Goal: Task Accomplishment & Management: Complete application form

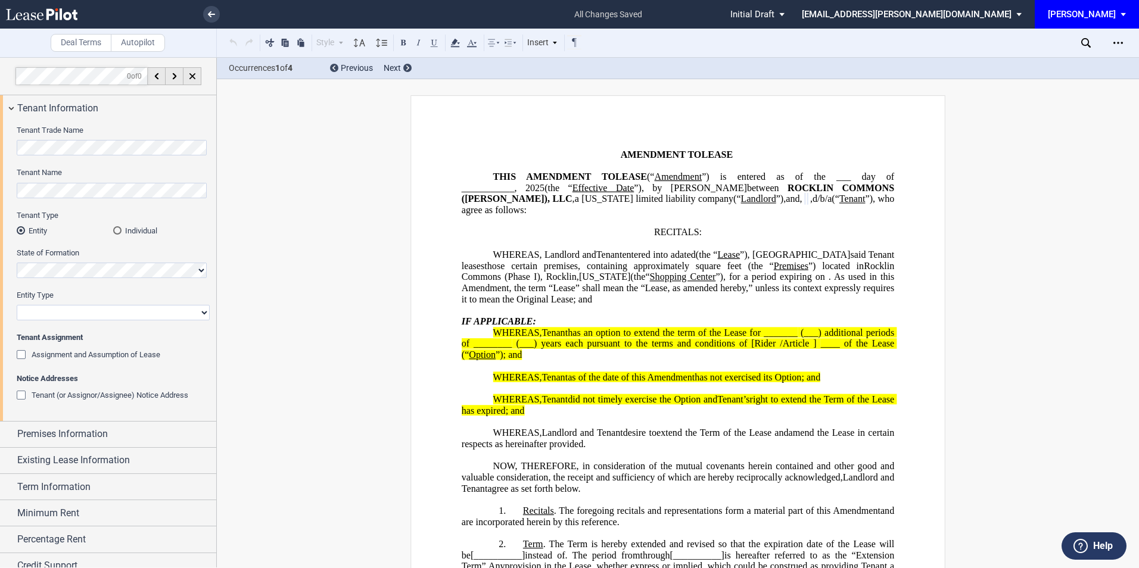
click at [35, 318] on select "Corporation Limited Liability Company General Partnership Limited Partnership O…" at bounding box center [113, 312] width 193 height 15
select select "limited liability company"
click at [17, 305] on select "Corporation Limited Liability Company General Partnership Limited Partnership O…" at bounding box center [113, 312] width 193 height 15
click at [21, 354] on div "Assignment and Assumption of Lease" at bounding box center [23, 356] width 12 height 12
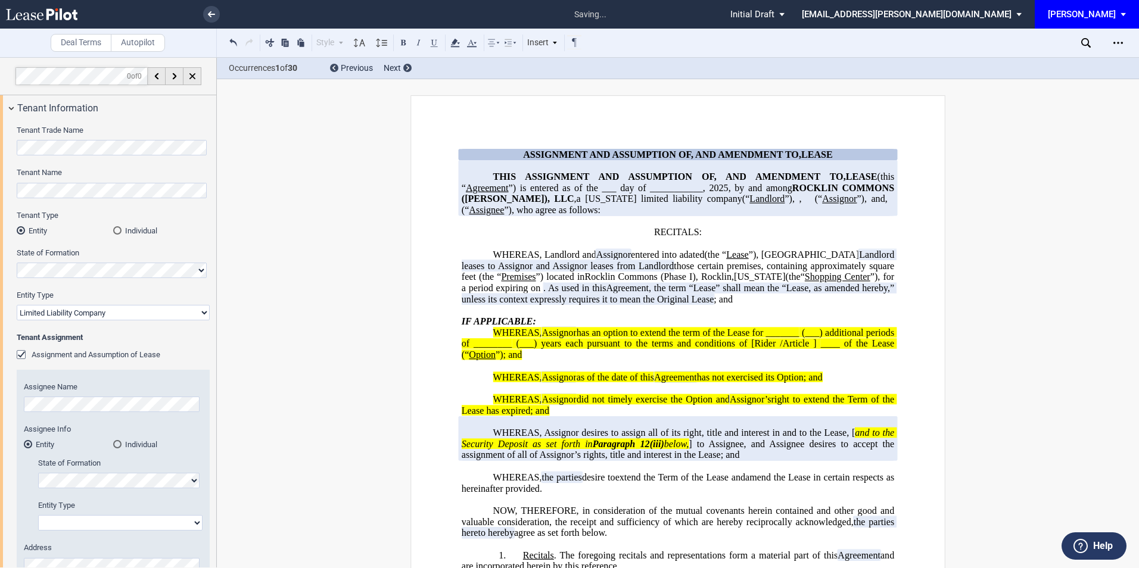
scroll to position [79, 0]
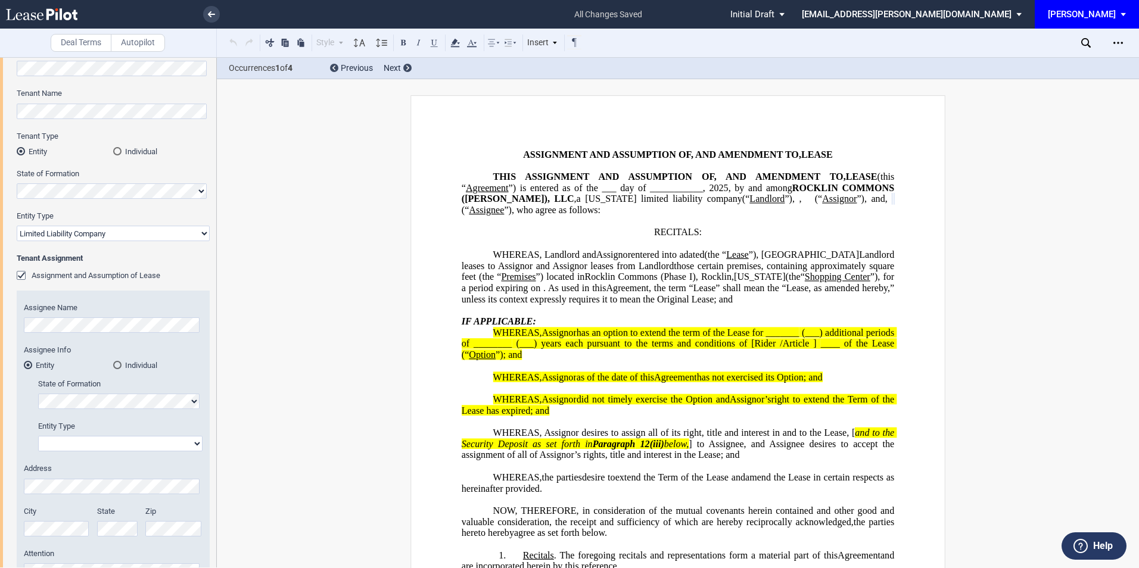
click at [60, 446] on select "Corporation Limited Liability Company General Partnership Limited Partnership O…" at bounding box center [120, 443] width 164 height 15
select select "corporation"
click at [38, 436] on select "Corporation Limited Liability Company General Partnership Limited Partnership O…" at bounding box center [120, 443] width 164 height 15
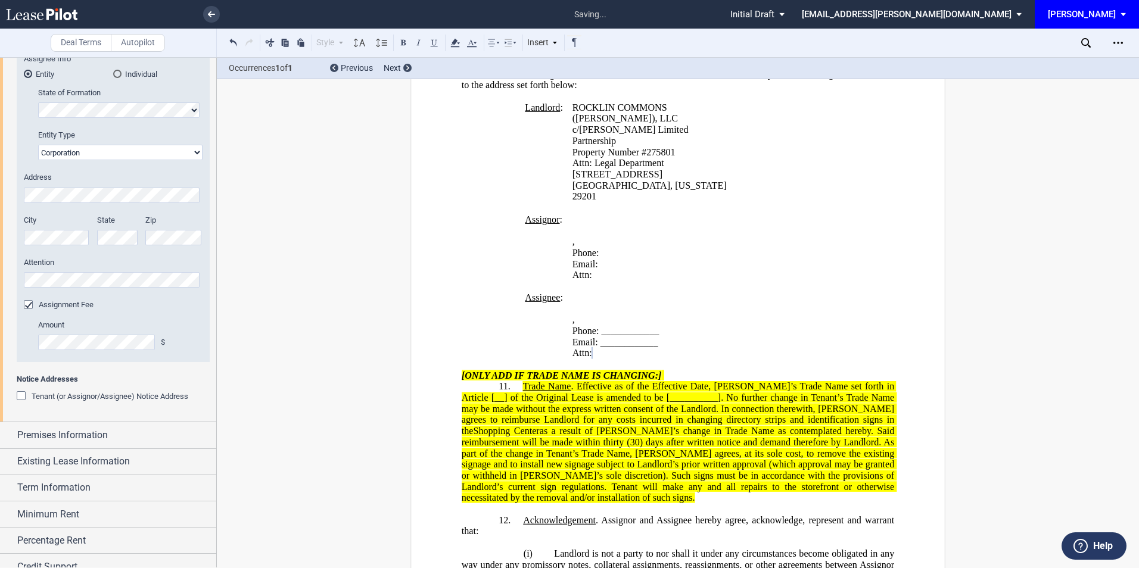
scroll to position [397, 0]
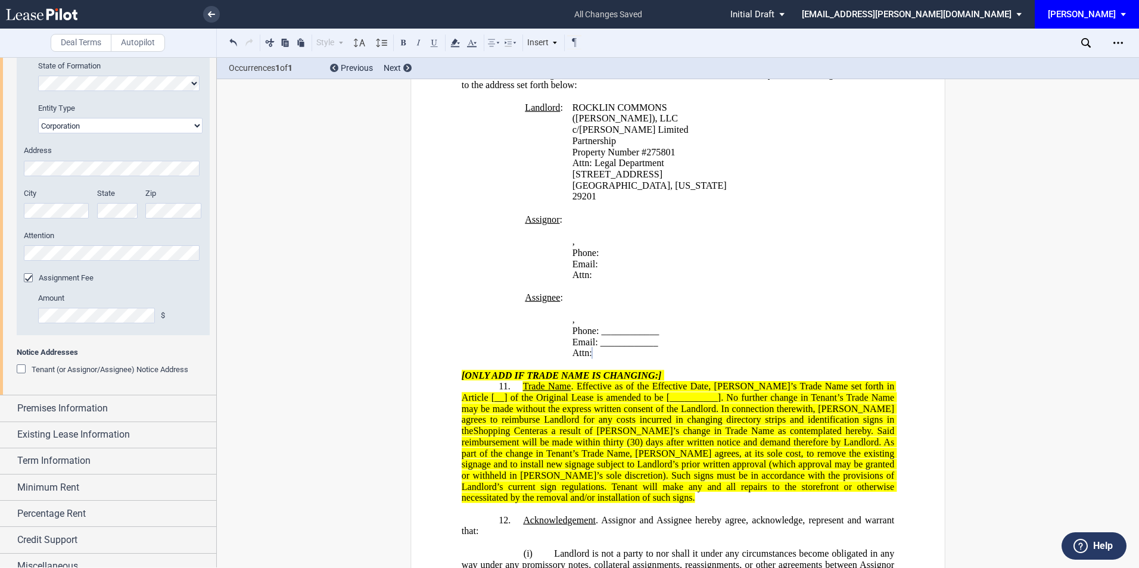
click at [17, 366] on div "Tenant Trade Name Tenant Name Tenant Type Entity Individual State of Formation …" at bounding box center [108, 59] width 216 height 671
click at [21, 371] on div "Tenant (or Assignor/Assignee) Notice Address" at bounding box center [23, 371] width 12 height 12
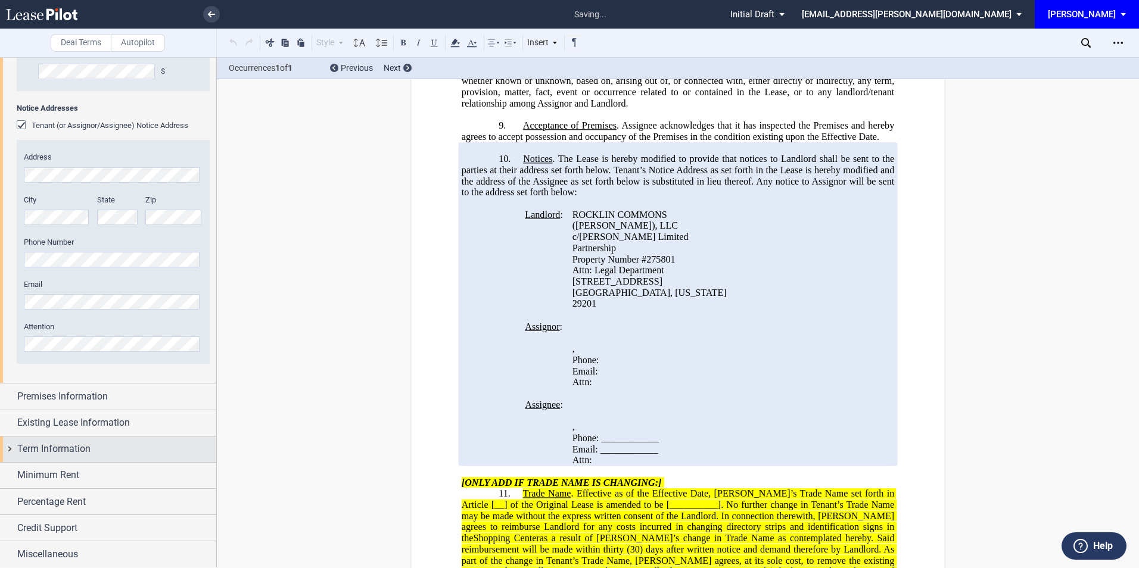
scroll to position [642, 0]
click at [70, 524] on span "Credit Support" at bounding box center [47, 528] width 60 height 14
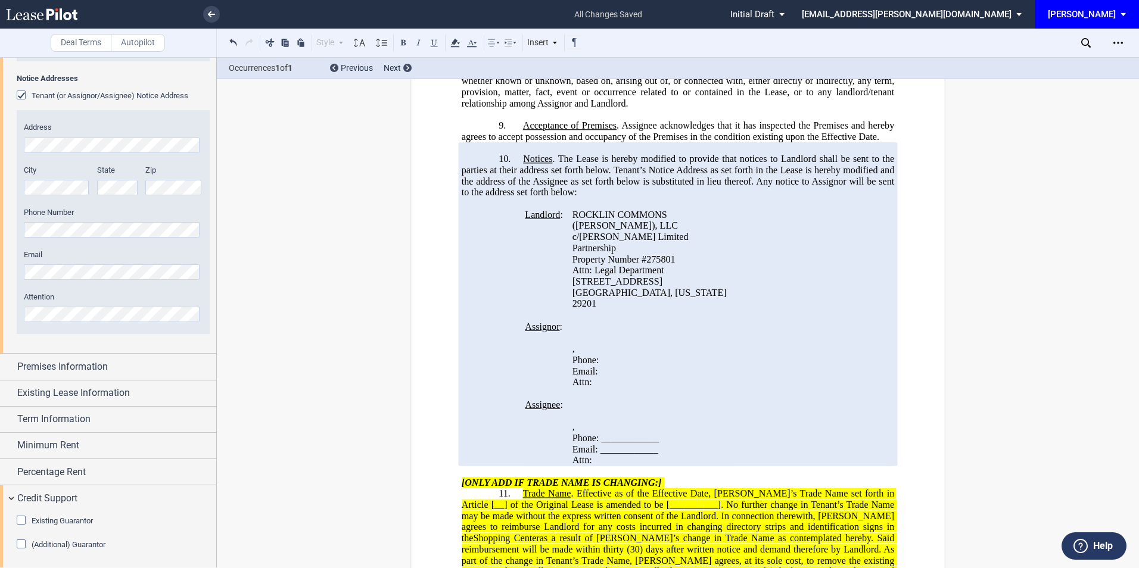
scroll to position [701, 0]
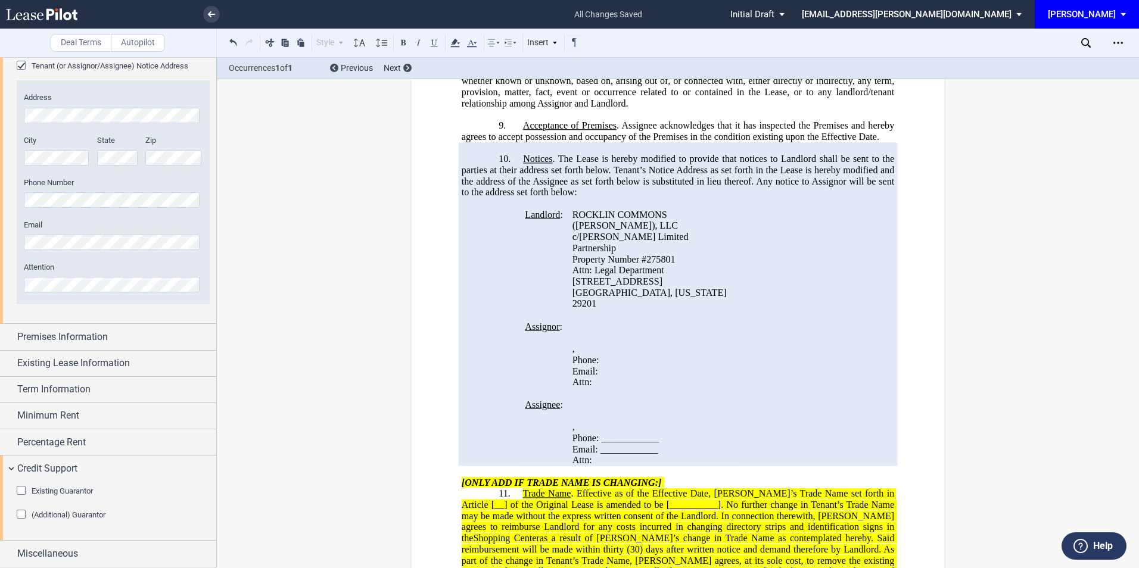
click at [22, 513] on div "(Additional) Guarantor" at bounding box center [23, 516] width 12 height 12
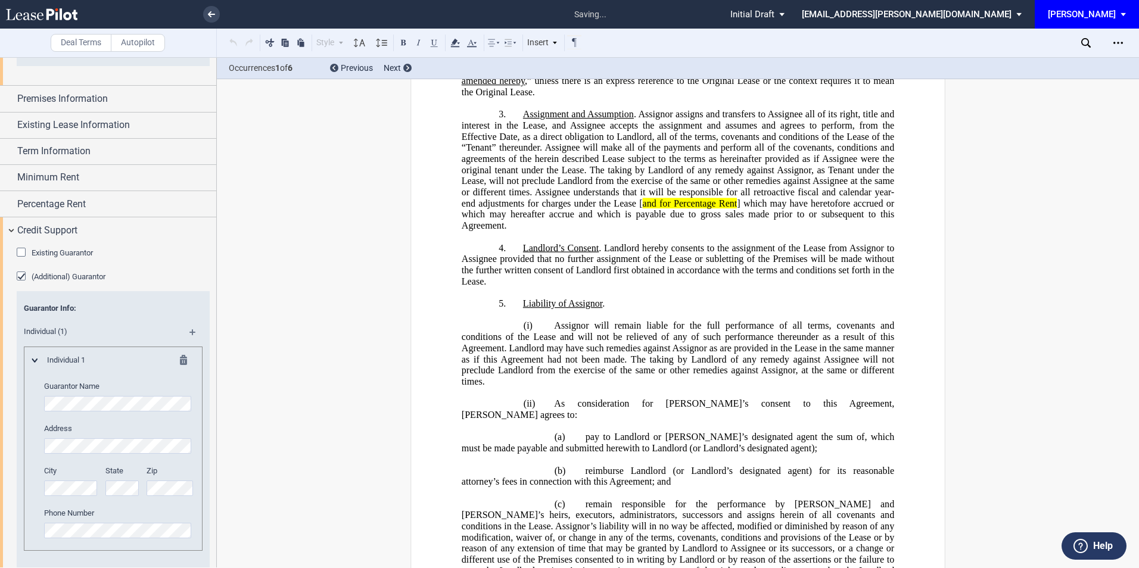
scroll to position [62, 0]
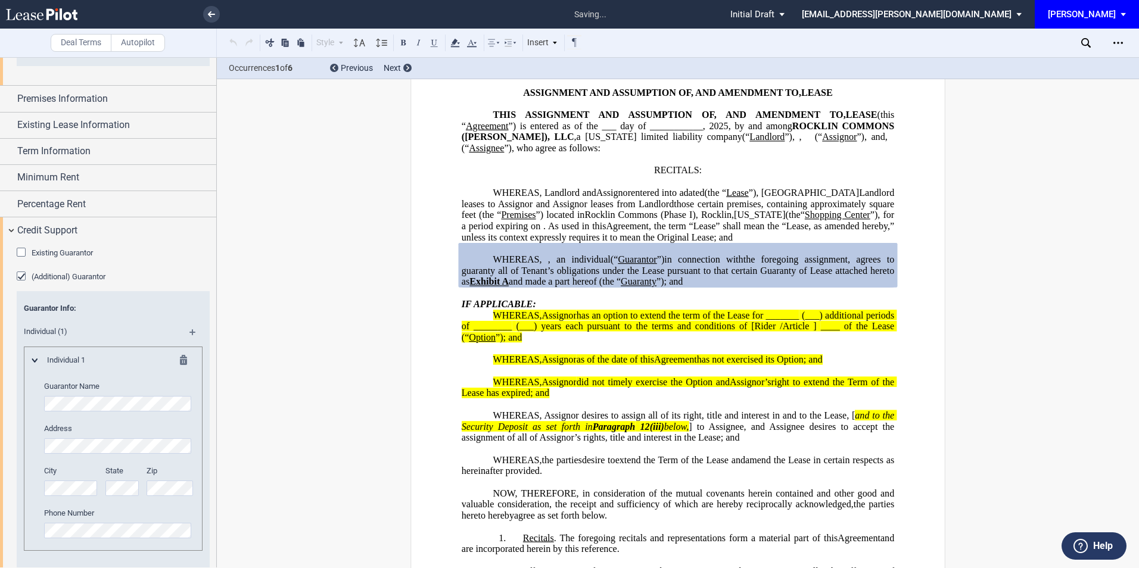
click at [176, 358] on div at bounding box center [171, 362] width 29 height 14
click at [183, 357] on md-icon at bounding box center [187, 362] width 14 height 14
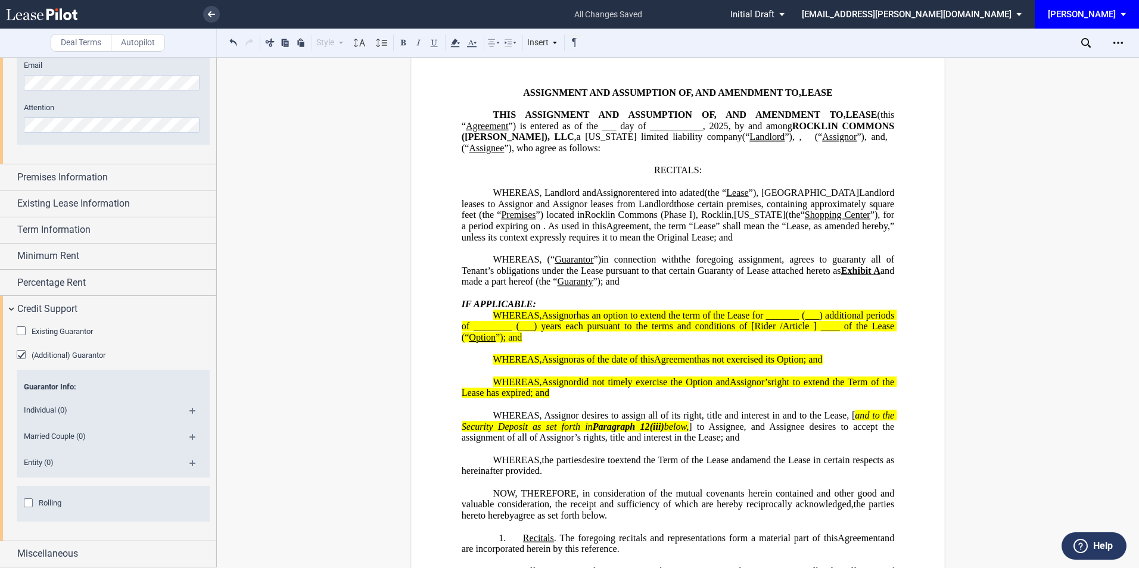
scroll to position [861, 0]
click at [189, 440] on md-icon at bounding box center [197, 441] width 16 height 14
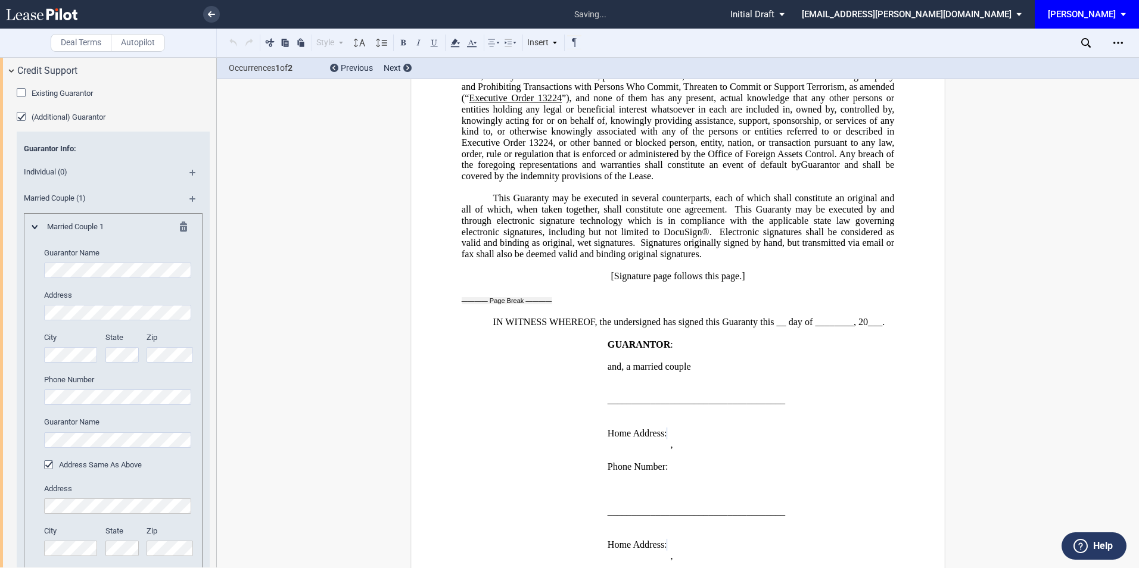
scroll to position [5850, 0]
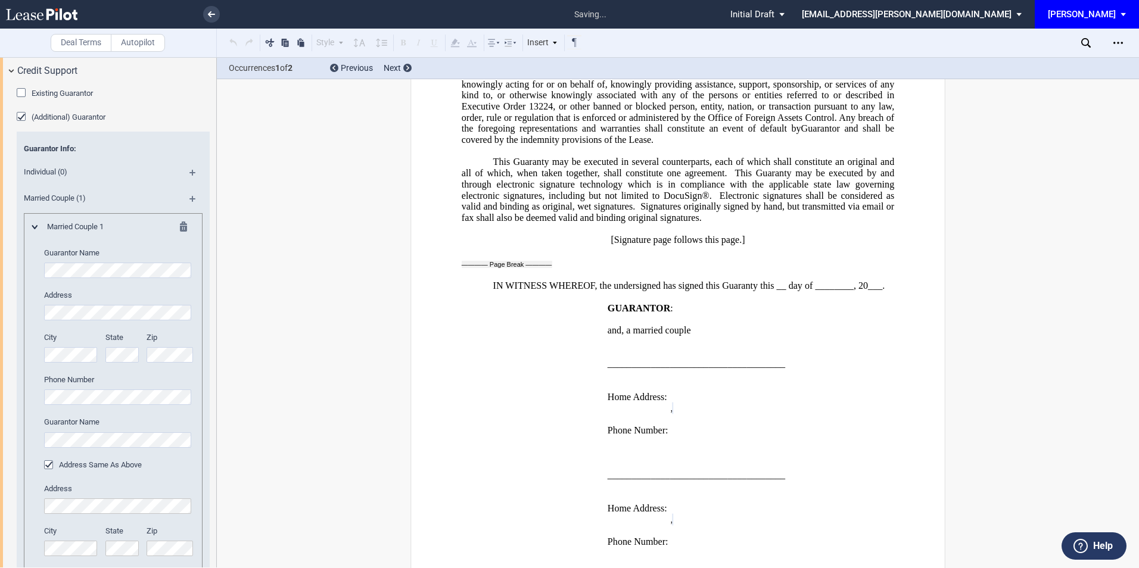
click at [16, 360] on div "Existing Guarantor Guarantor Info : Individuals (1) Individual A Guarantor Name…" at bounding box center [108, 397] width 216 height 629
click at [49, 466] on div "Address Same As Above" at bounding box center [50, 466] width 12 height 12
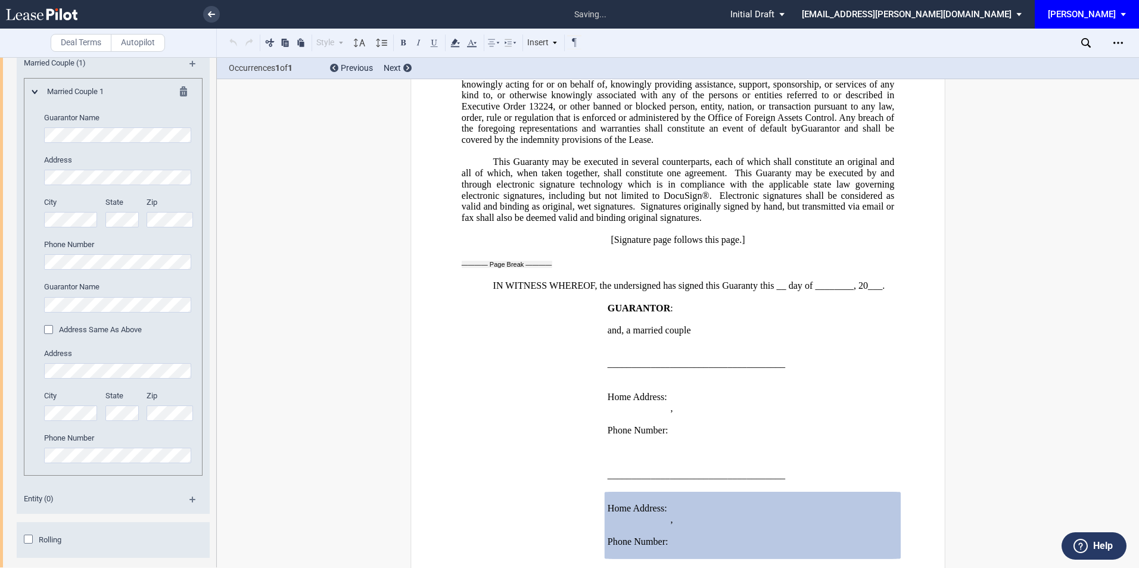
scroll to position [1258, 0]
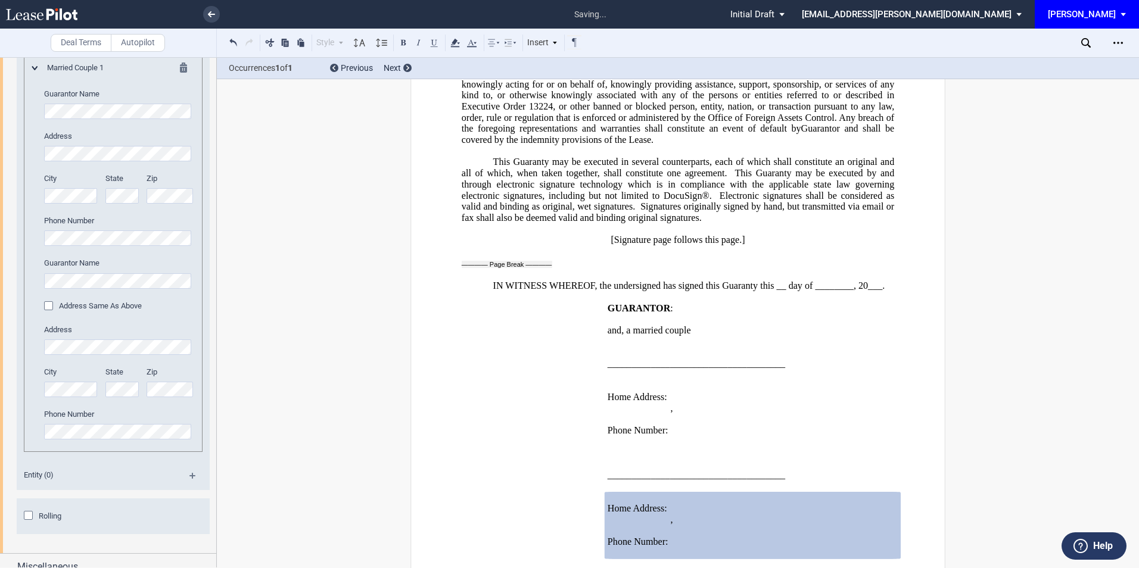
click at [0, 425] on html ".bocls-1{fill:#26354a;fill-rule:evenodd} Loading... × saving... Pending... Pend…" at bounding box center [569, 284] width 1139 height 568
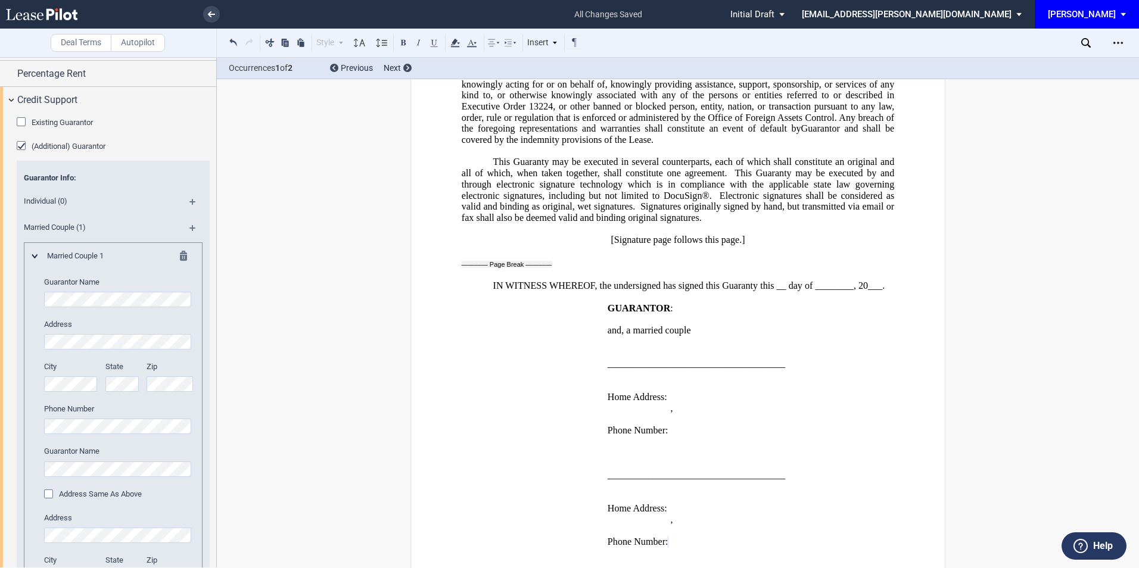
scroll to position [1020, 0]
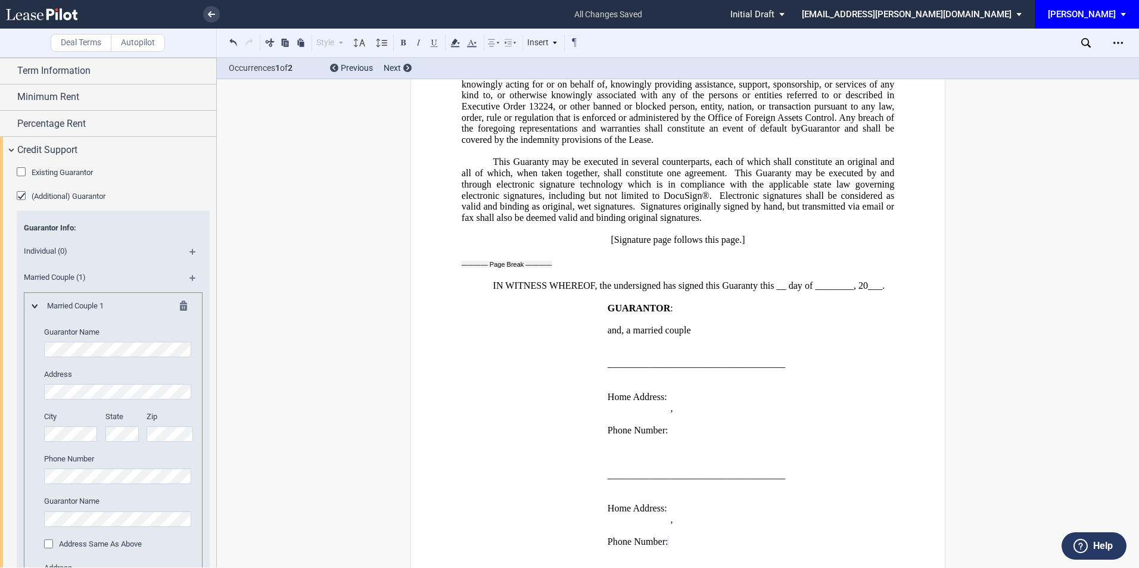
click at [189, 278] on md-icon at bounding box center [197, 282] width 16 height 14
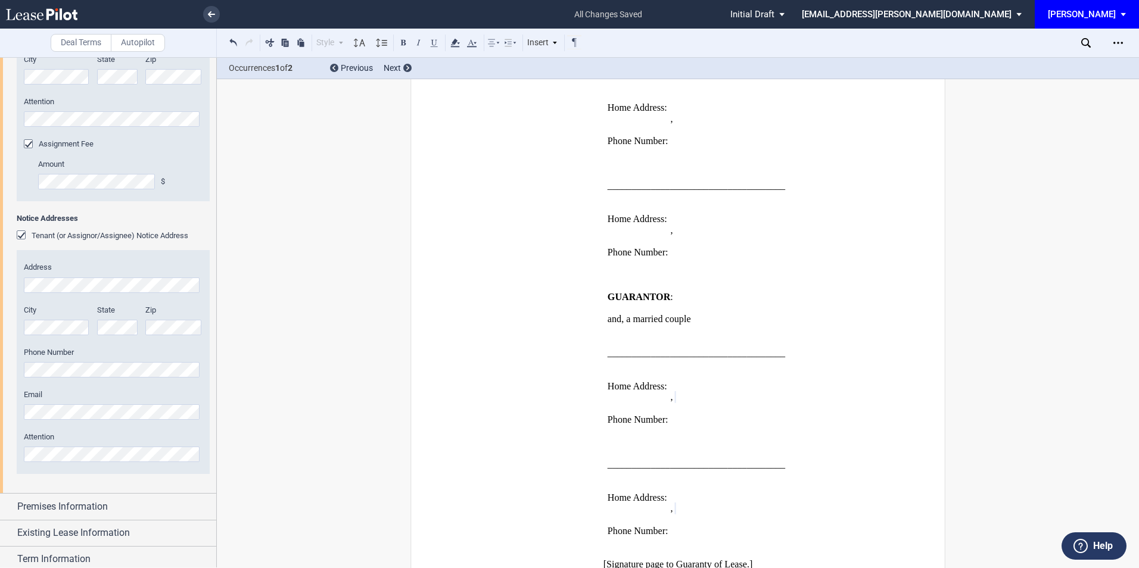
scroll to position [556, 0]
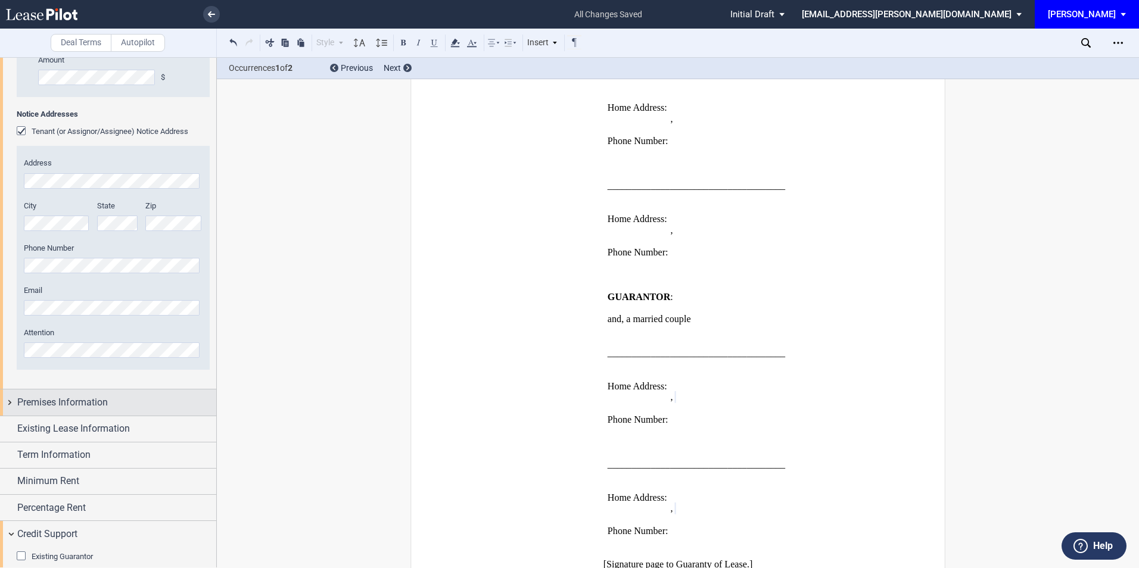
click at [117, 403] on div "Premises Information" at bounding box center [116, 403] width 199 height 14
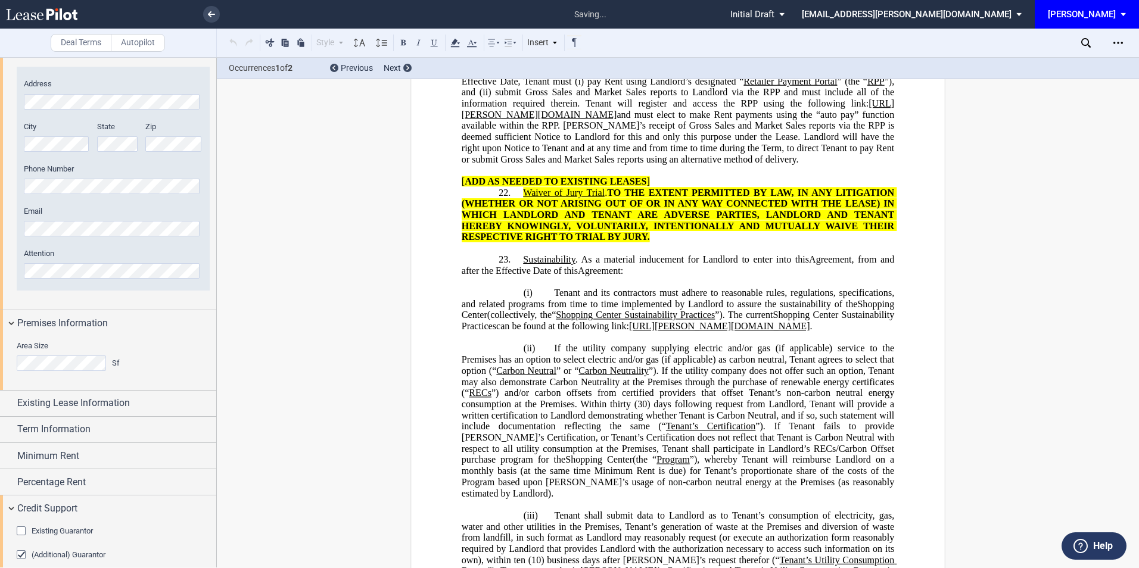
scroll to position [13, 0]
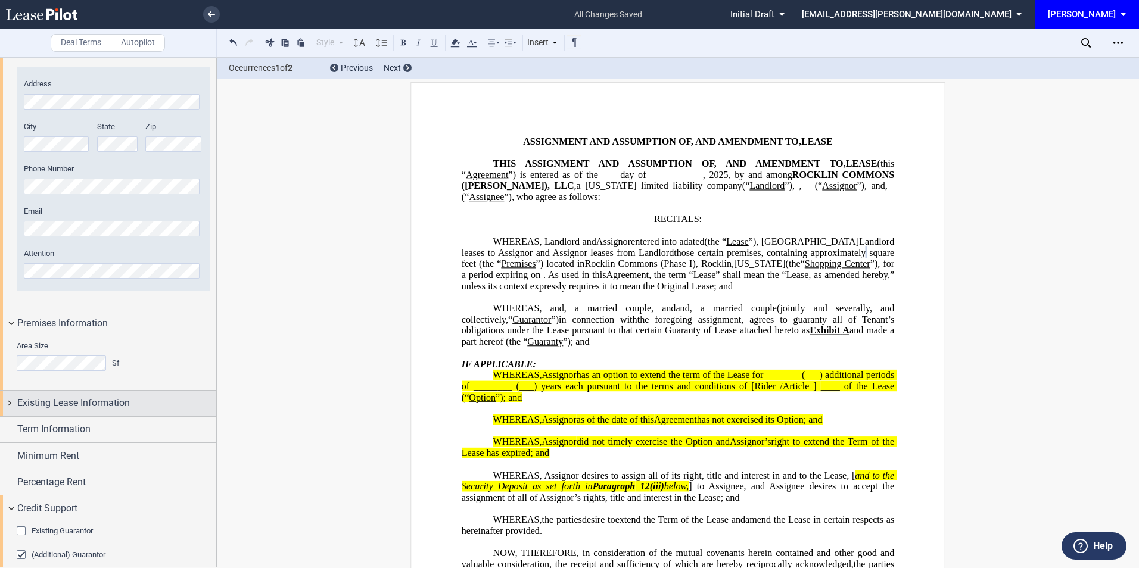
click at [102, 406] on span "Existing Lease Information" at bounding box center [73, 403] width 113 height 14
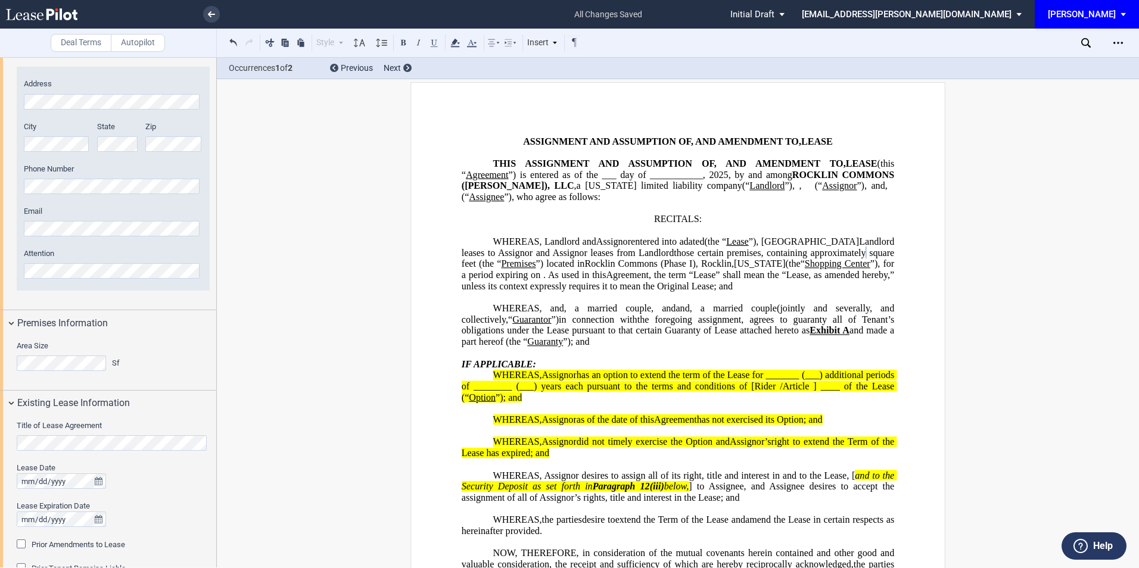
click at [100, 435] on div "Title of Lease Agreement" at bounding box center [113, 436] width 193 height 30
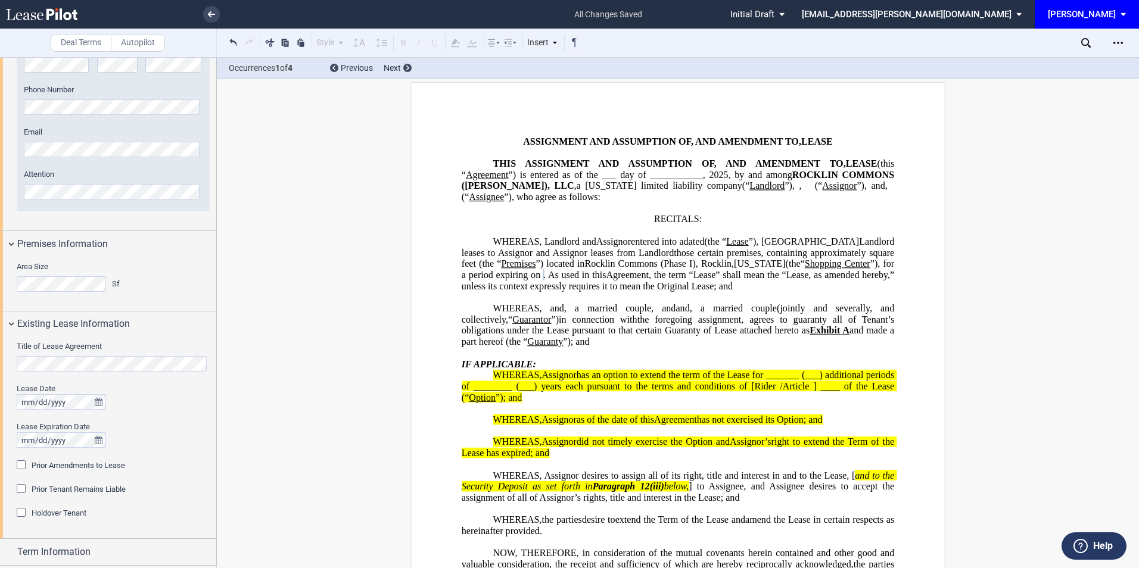
click at [18, 465] on div "Prior Amendments to Lease" at bounding box center [23, 466] width 12 height 12
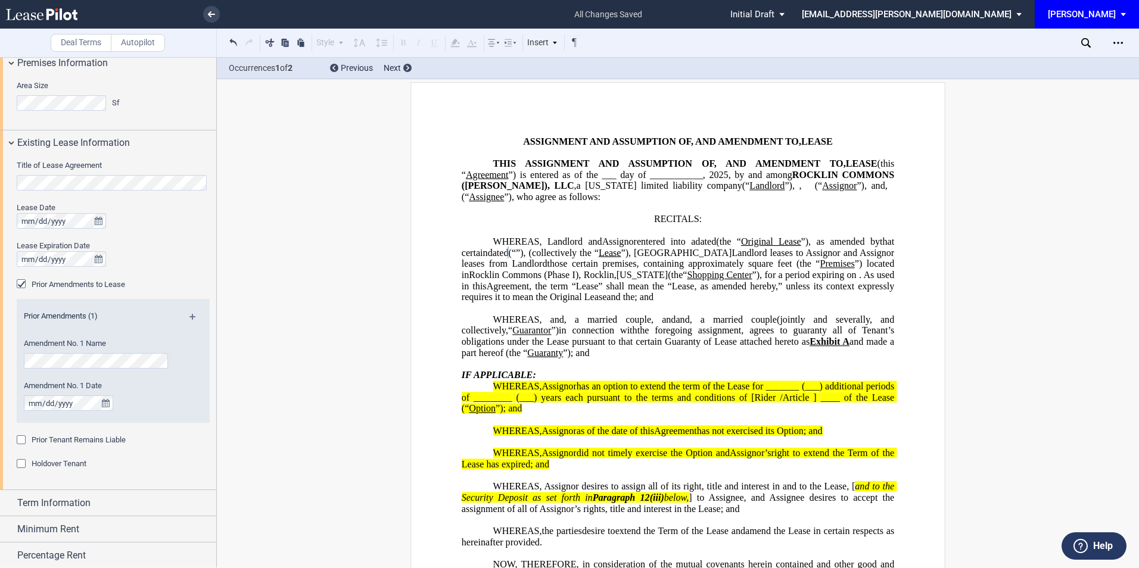
scroll to position [1032, 0]
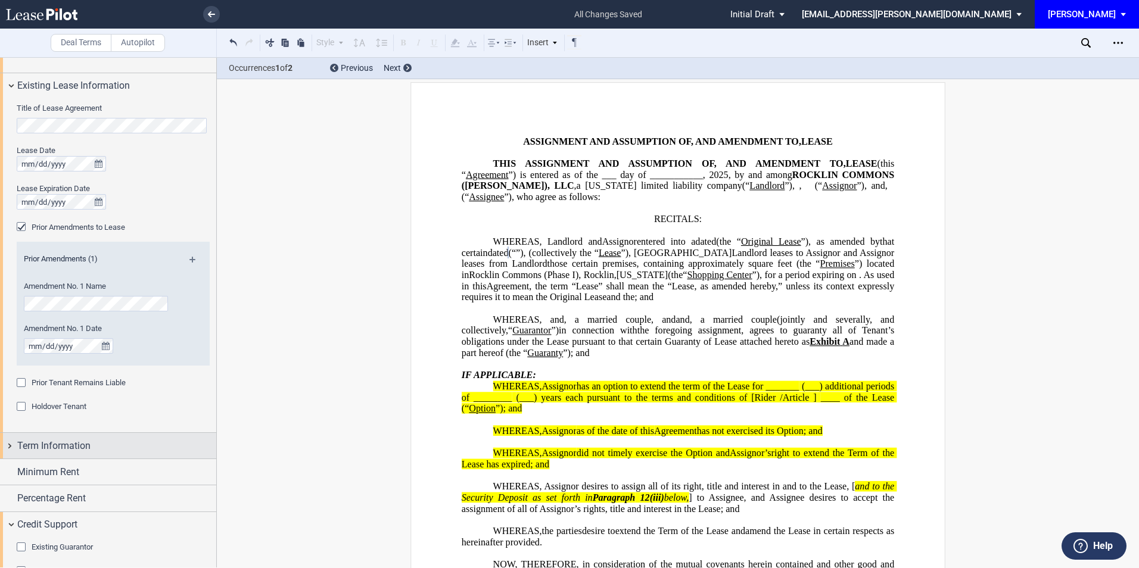
click at [57, 443] on span "Term Information" at bounding box center [53, 446] width 73 height 14
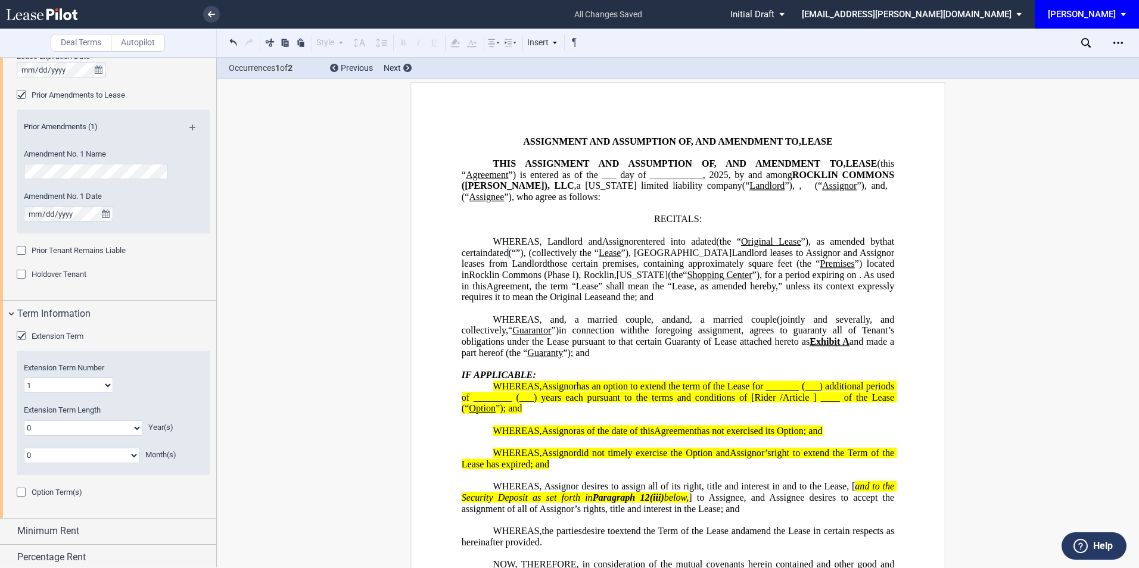
scroll to position [1191, 0]
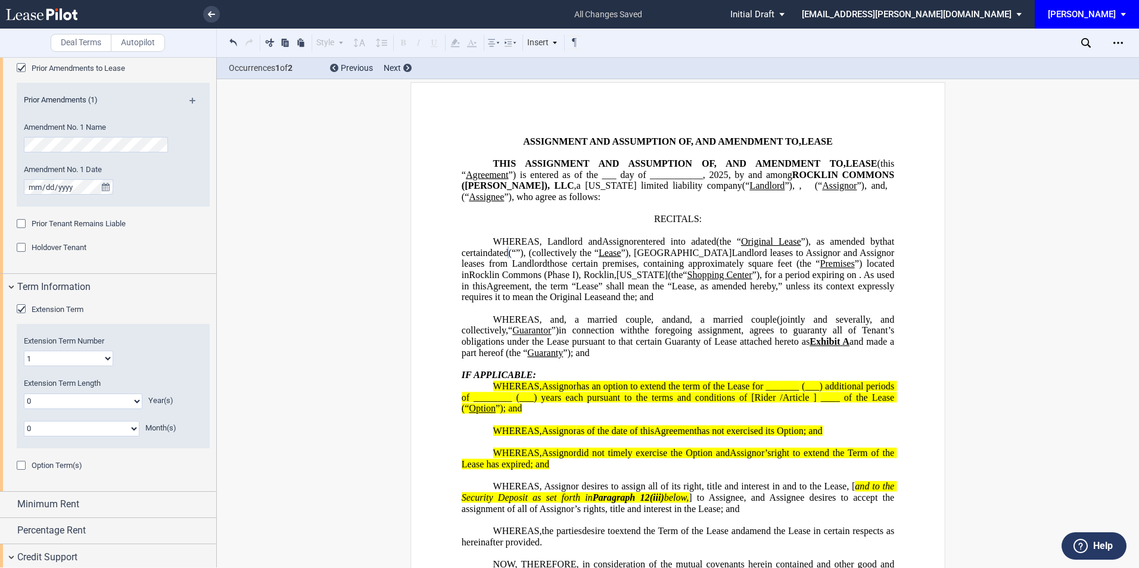
click at [63, 398] on select "0 1 2 3 4 5 6 7 8 9 10 11 12 13 14 15 16 17 18 19 20" at bounding box center [83, 401] width 119 height 15
select select "number:5"
click at [24, 394] on select "0 1 2 3 4 5 6 7 8 9 10 11 12 13 14 15 16 17 18 19 20" at bounding box center [83, 401] width 119 height 15
click at [86, 493] on div "Minimum Rent" at bounding box center [108, 505] width 216 height 26
click at [22, 497] on span "Minimum Rent" at bounding box center [48, 504] width 62 height 14
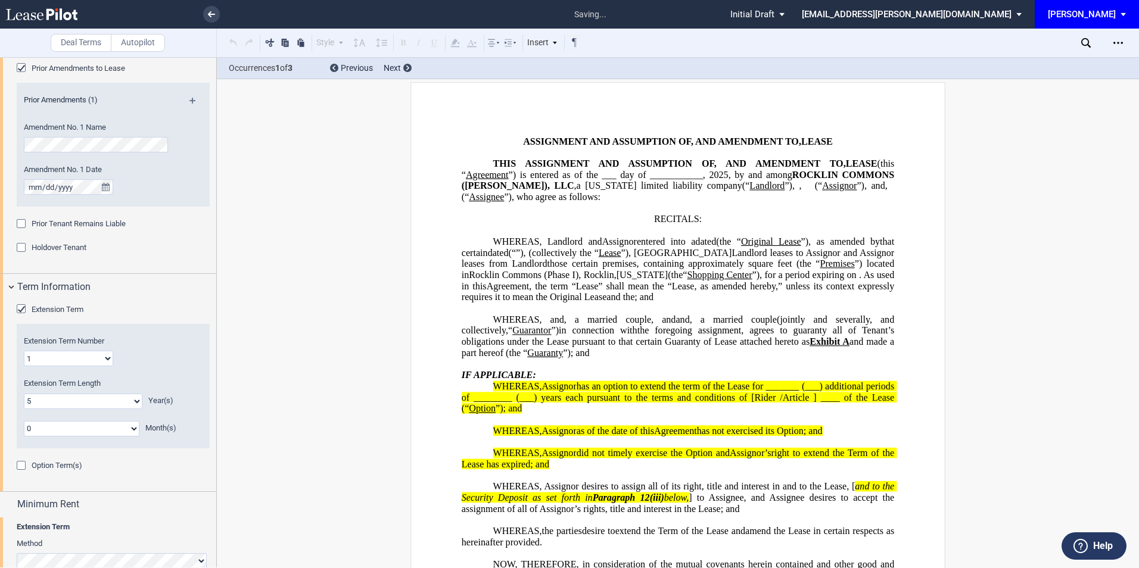
scroll to position [1271, 0]
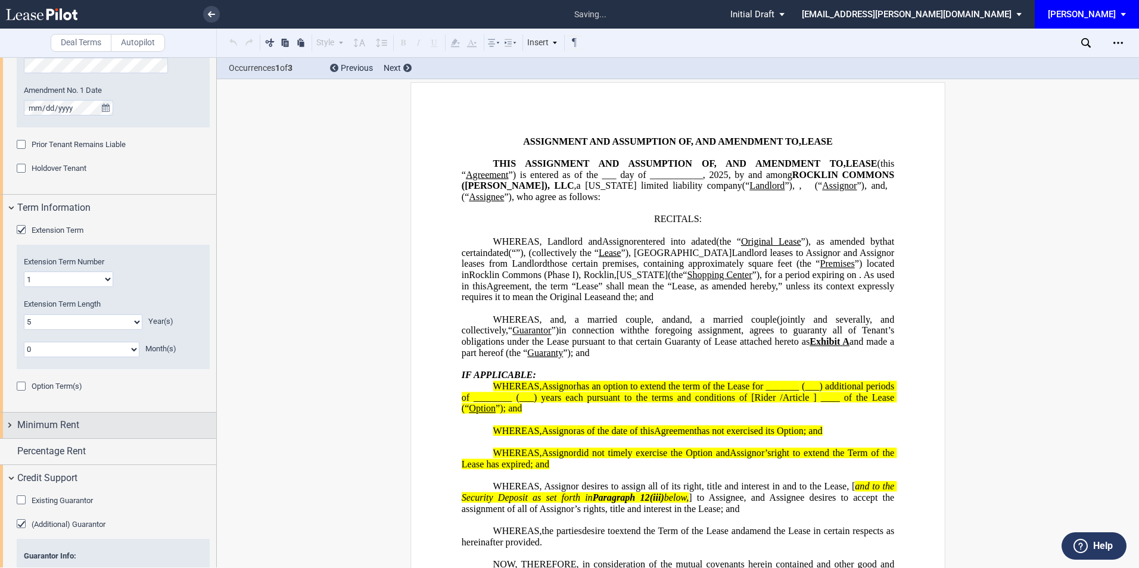
click at [24, 422] on span "Minimum Rent" at bounding box center [48, 425] width 62 height 14
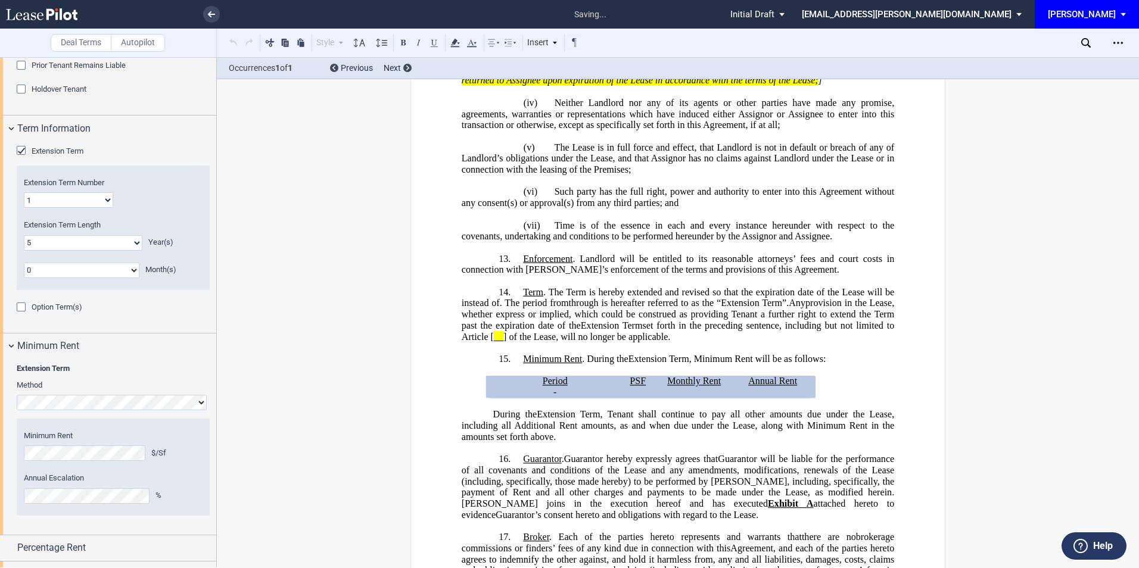
scroll to position [1350, 0]
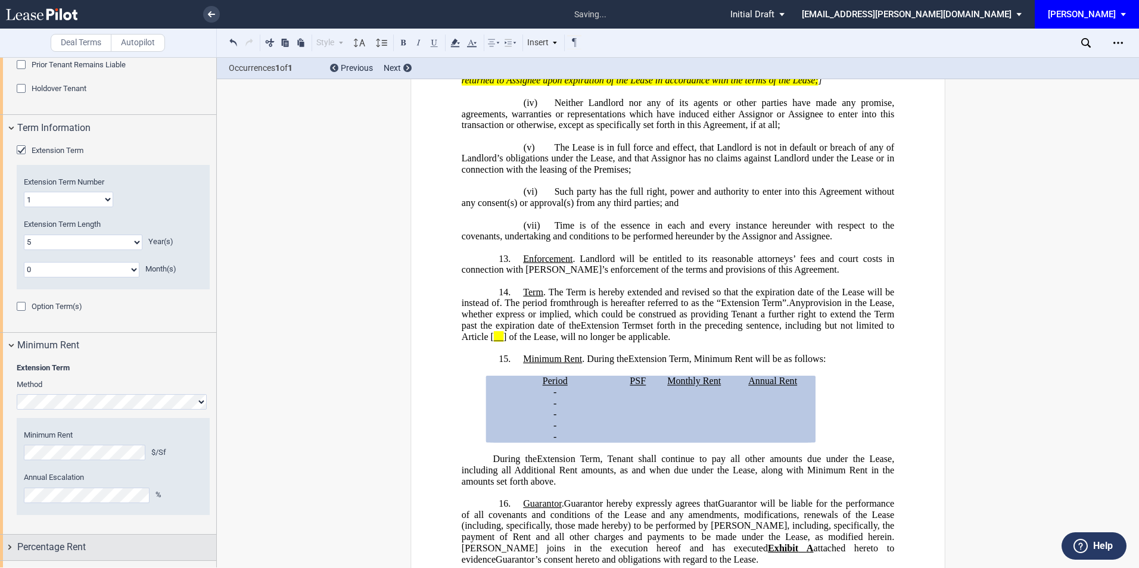
click at [63, 548] on span "Percentage Rent" at bounding box center [51, 547] width 69 height 14
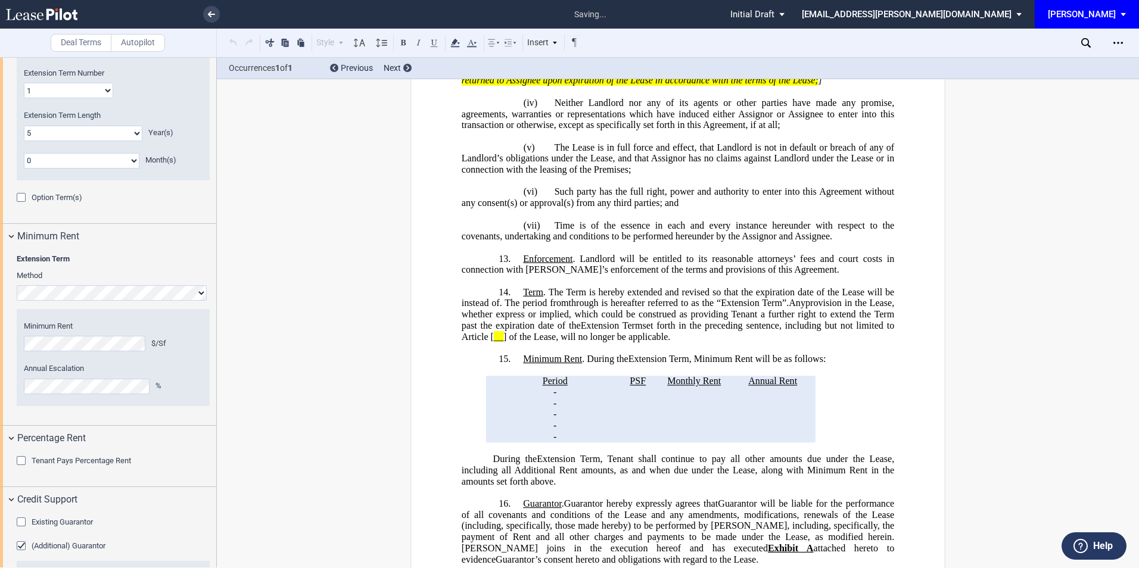
scroll to position [1509, 0]
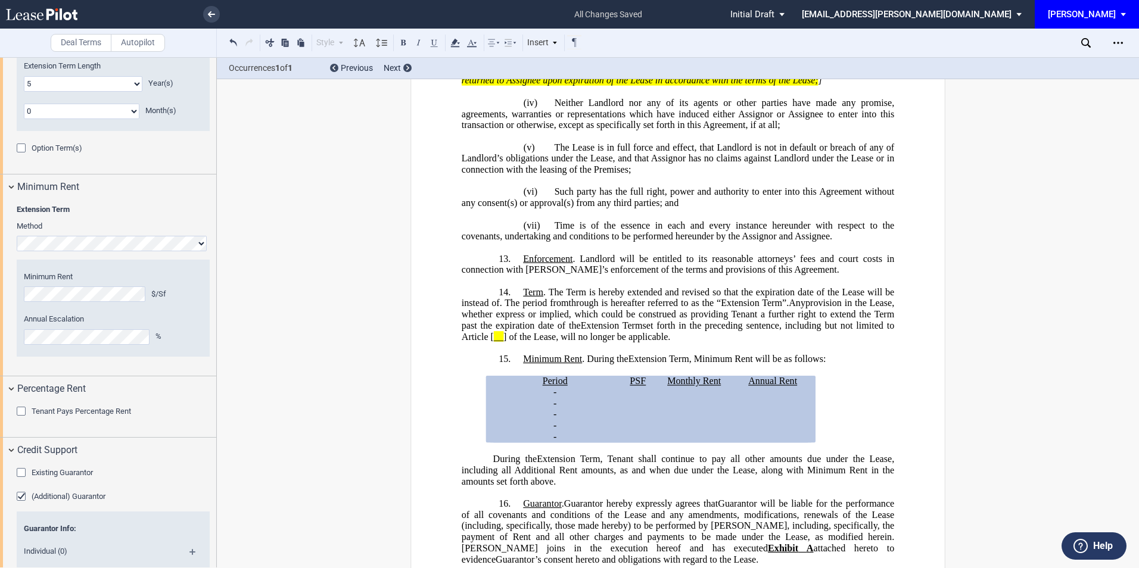
click at [21, 412] on div "Tenant Pays Percentage Rent" at bounding box center [23, 413] width 12 height 12
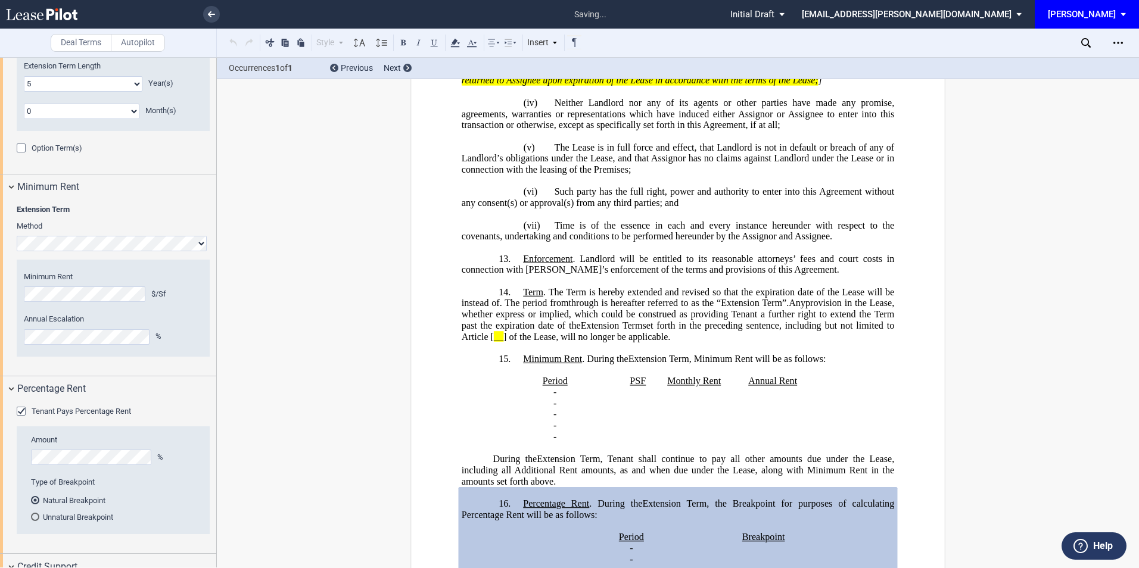
scroll to position [2488, 0]
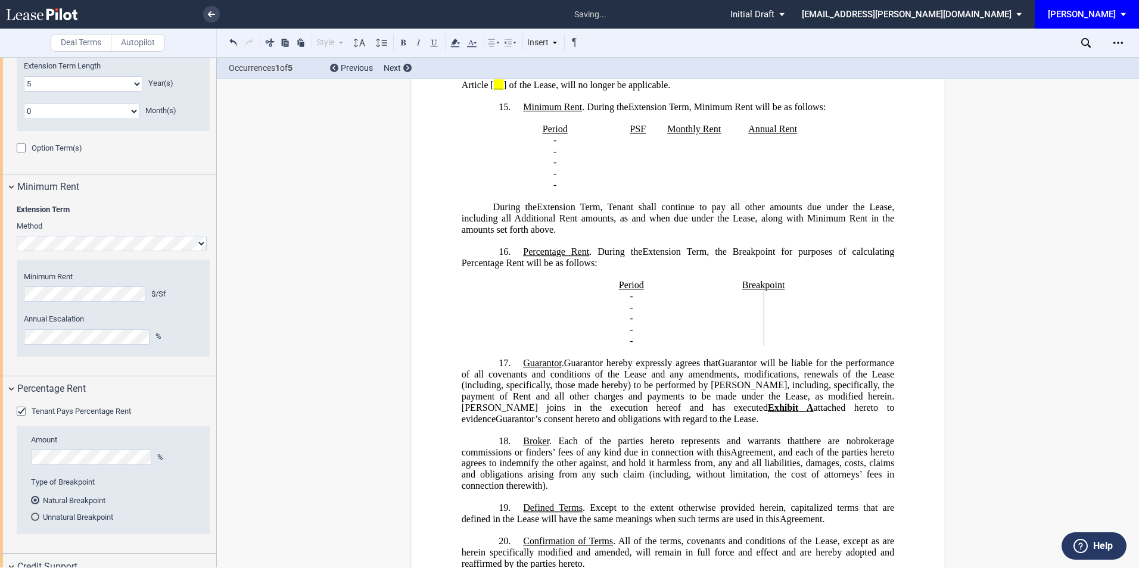
click at [34, 516] on div "Unnatural Breakpoint" at bounding box center [35, 517] width 8 height 8
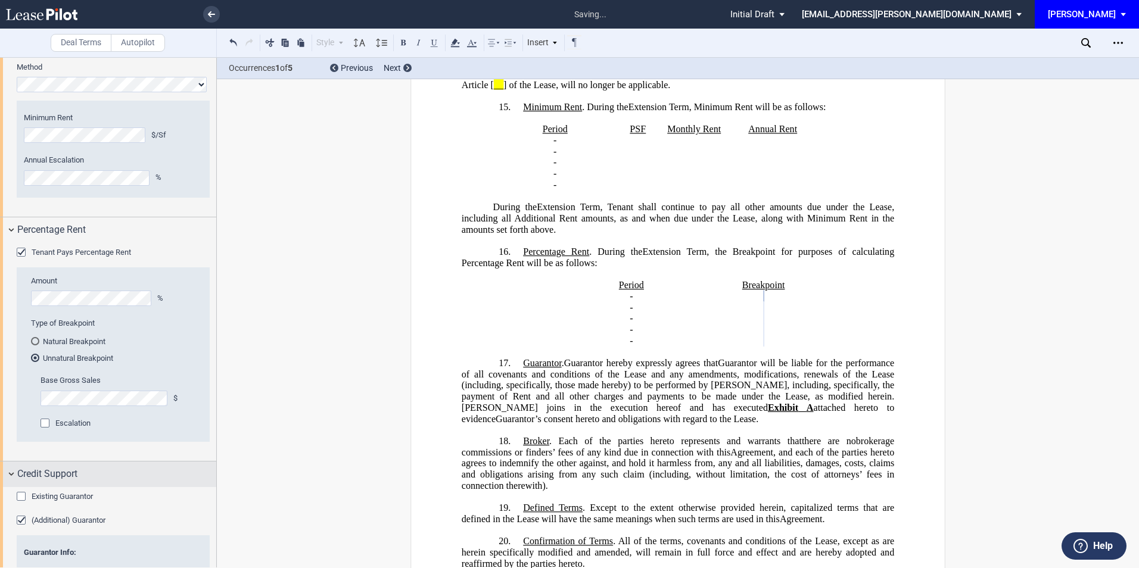
scroll to position [1747, 0]
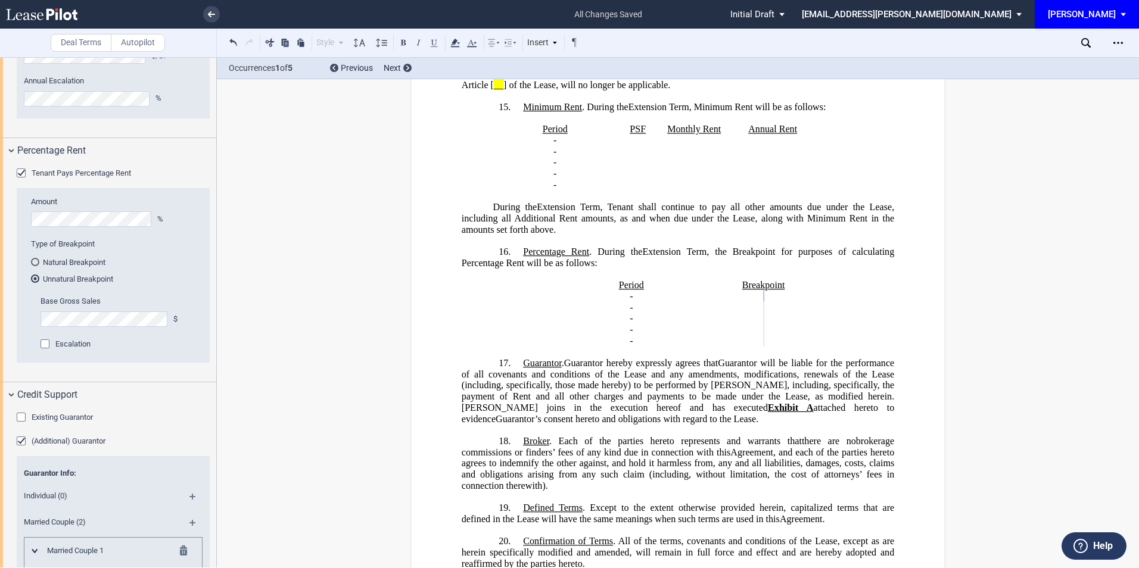
click at [20, 418] on div "Existing Guarantor" at bounding box center [23, 419] width 12 height 12
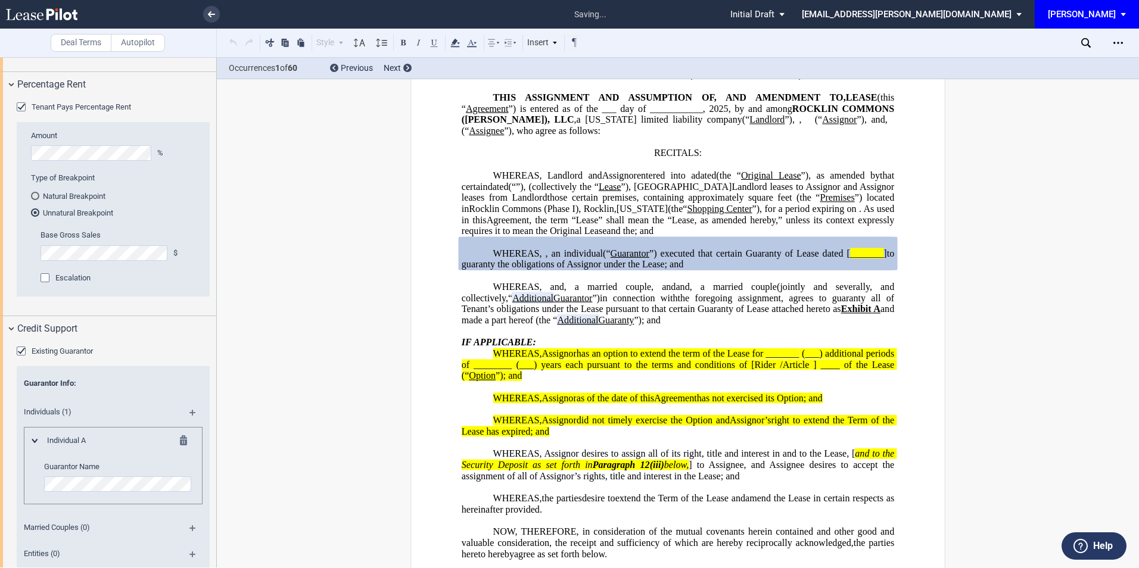
scroll to position [1906, 0]
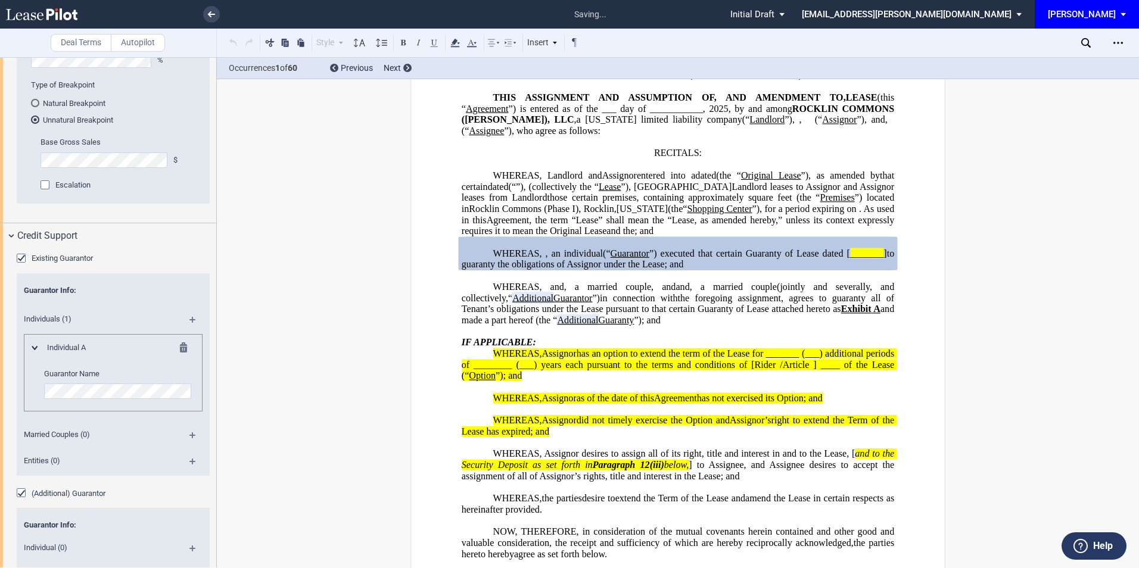
click at [181, 348] on md-icon at bounding box center [187, 350] width 14 height 14
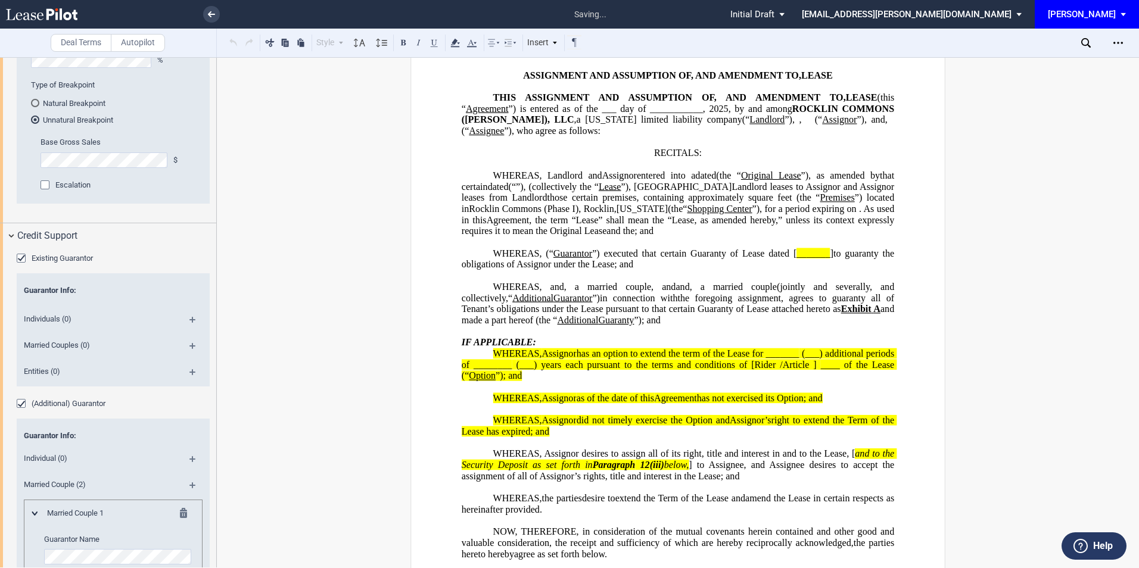
click at [189, 348] on md-icon at bounding box center [197, 350] width 16 height 14
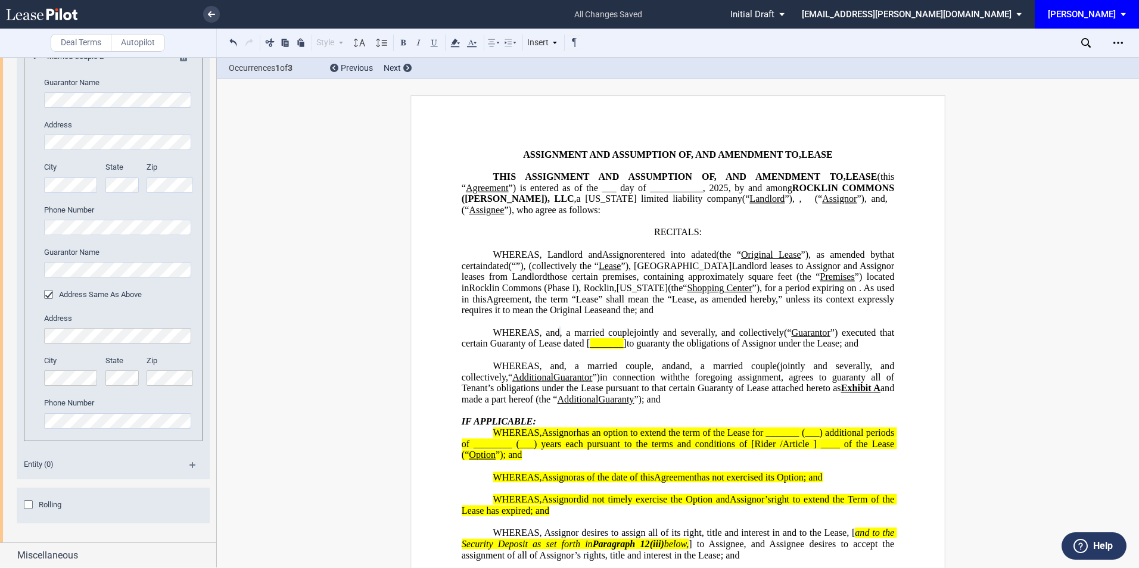
scroll to position [2907, 0]
click at [64, 552] on span "Miscellaneous" at bounding box center [47, 554] width 61 height 14
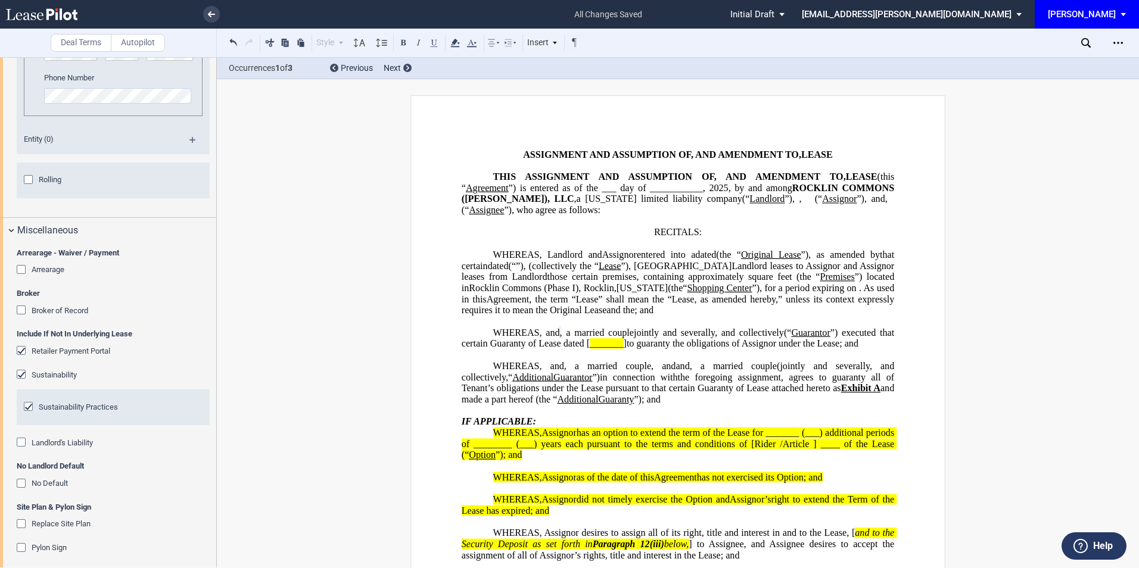
scroll to position [3237, 0]
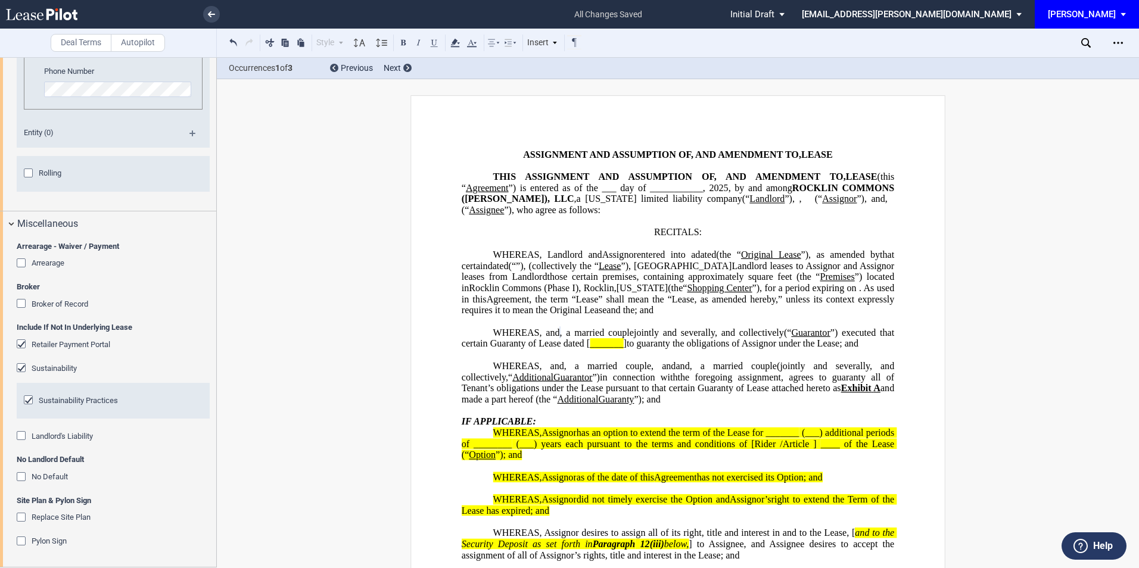
click at [21, 478] on div "No Default" at bounding box center [23, 478] width 12 height 12
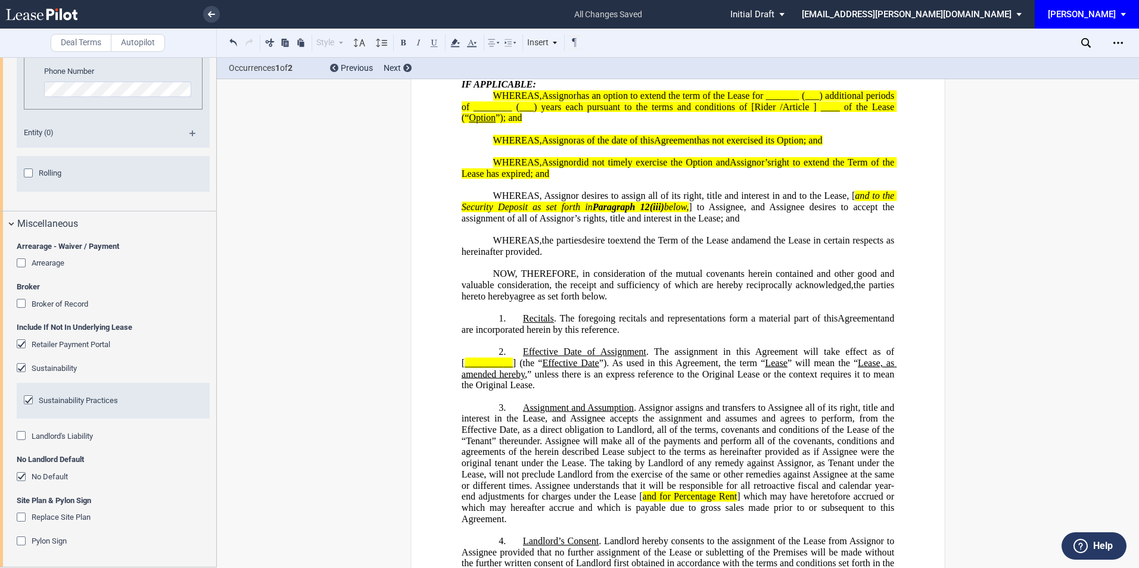
scroll to position [0, 0]
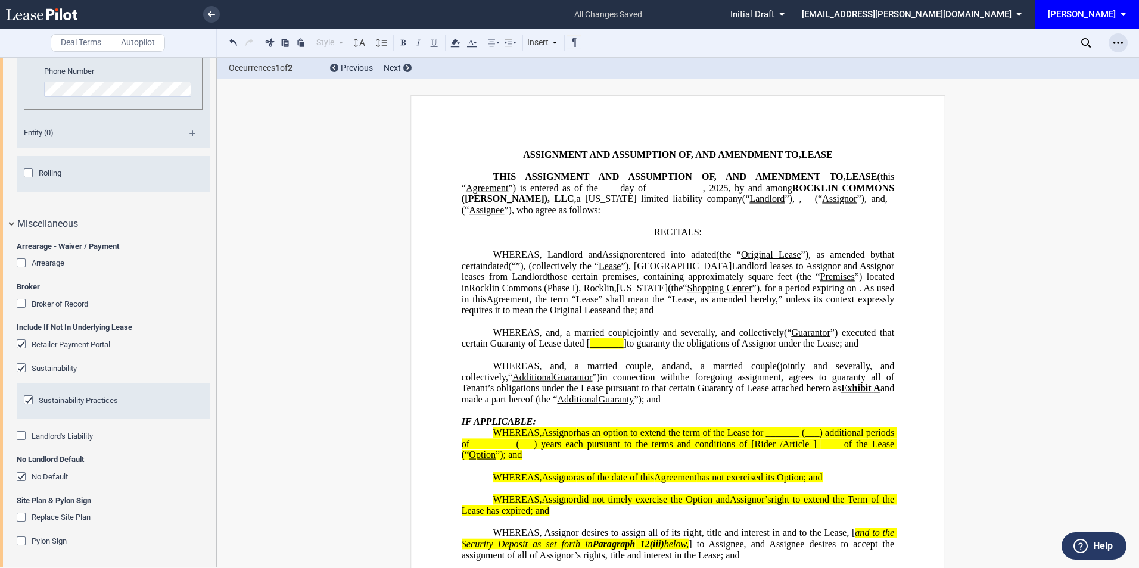
click at [1124, 39] on div "Open Lease options menu" at bounding box center [1118, 42] width 19 height 19
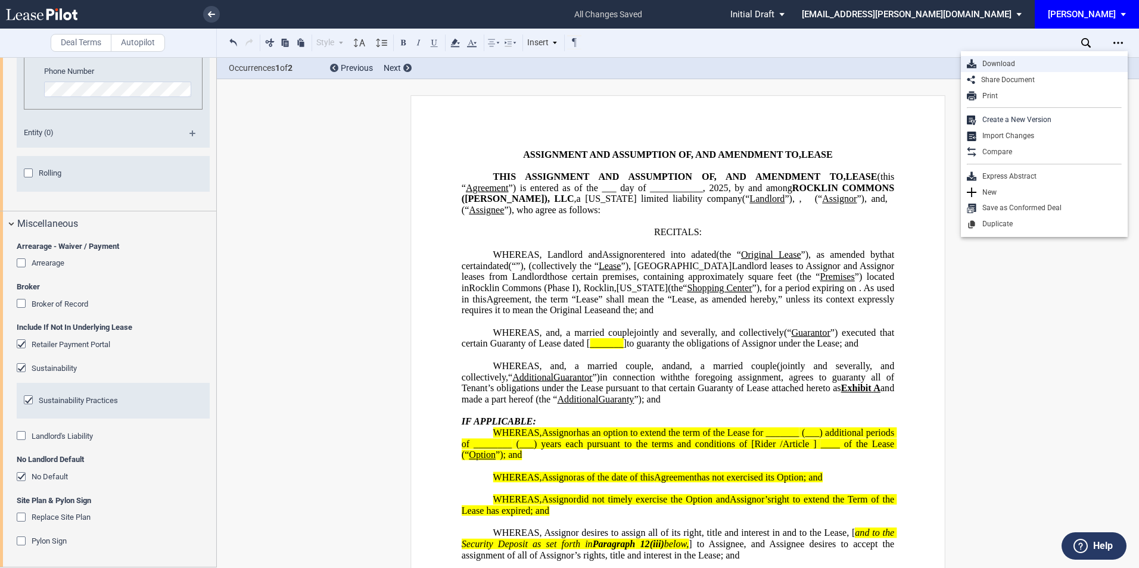
click at [1016, 57] on div "Download" at bounding box center [1044, 64] width 167 height 16
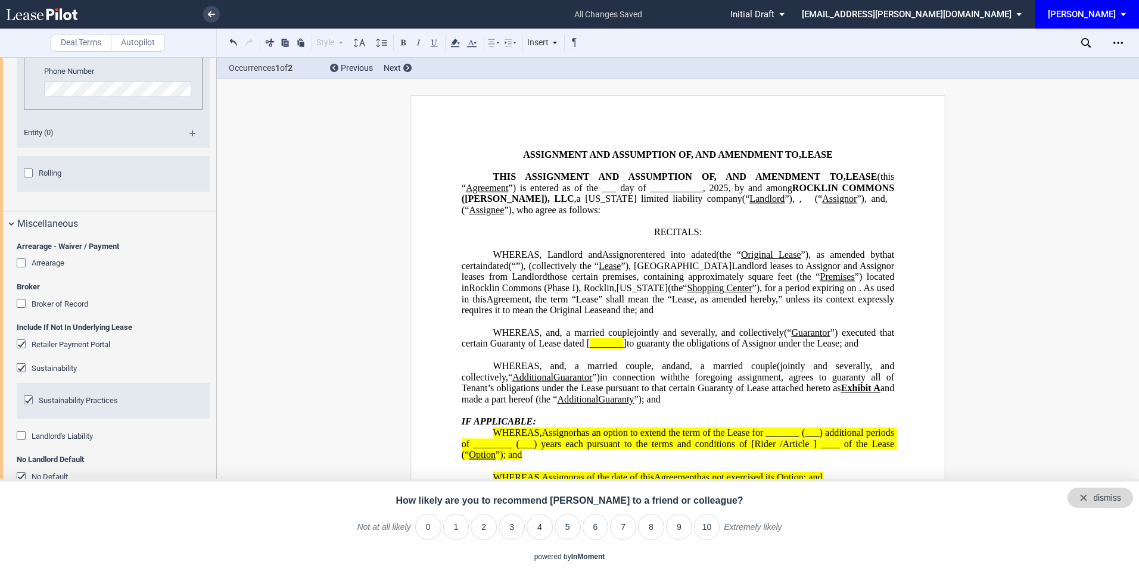
click at [1115, 497] on div "dismiss" at bounding box center [1107, 499] width 28 height 12
